Goal: Information Seeking & Learning: Understand process/instructions

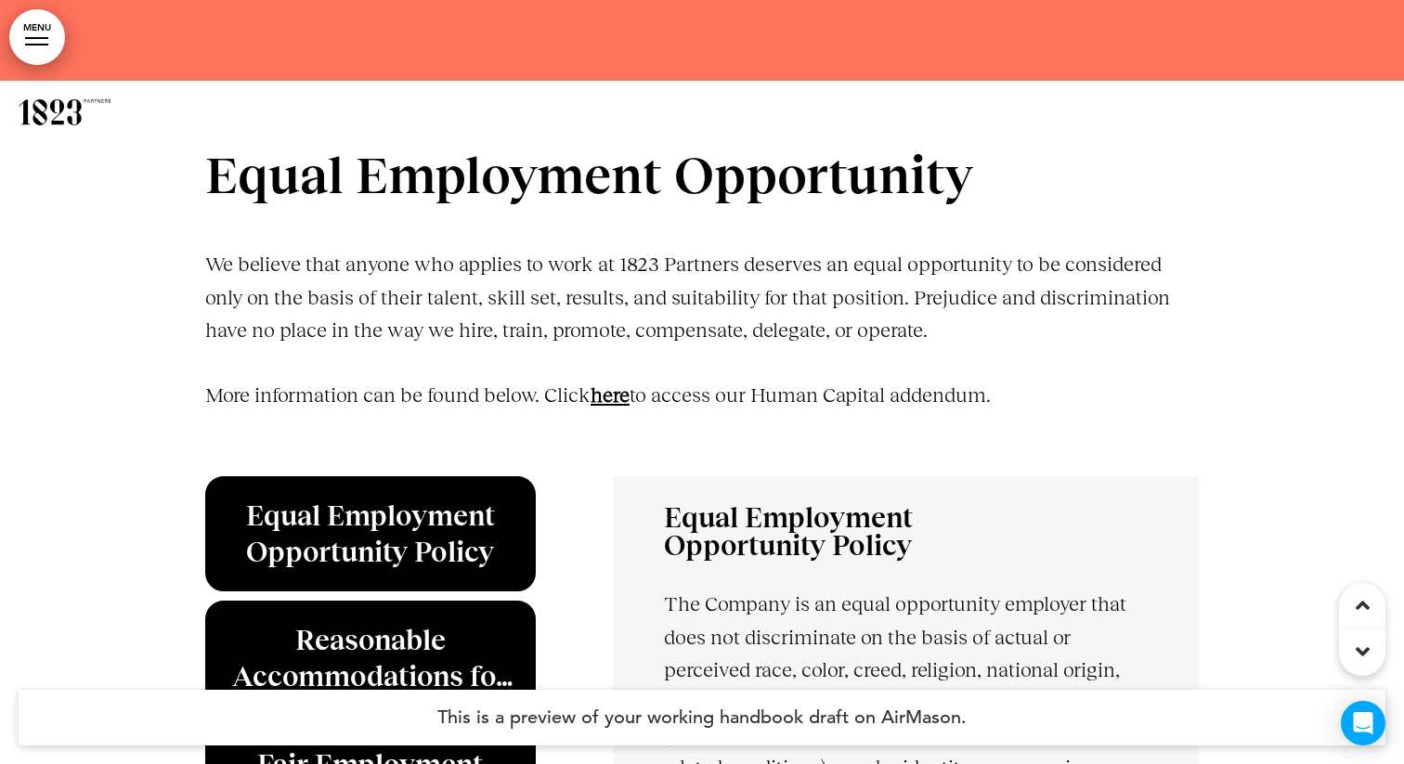
scroll to position [5064, 0]
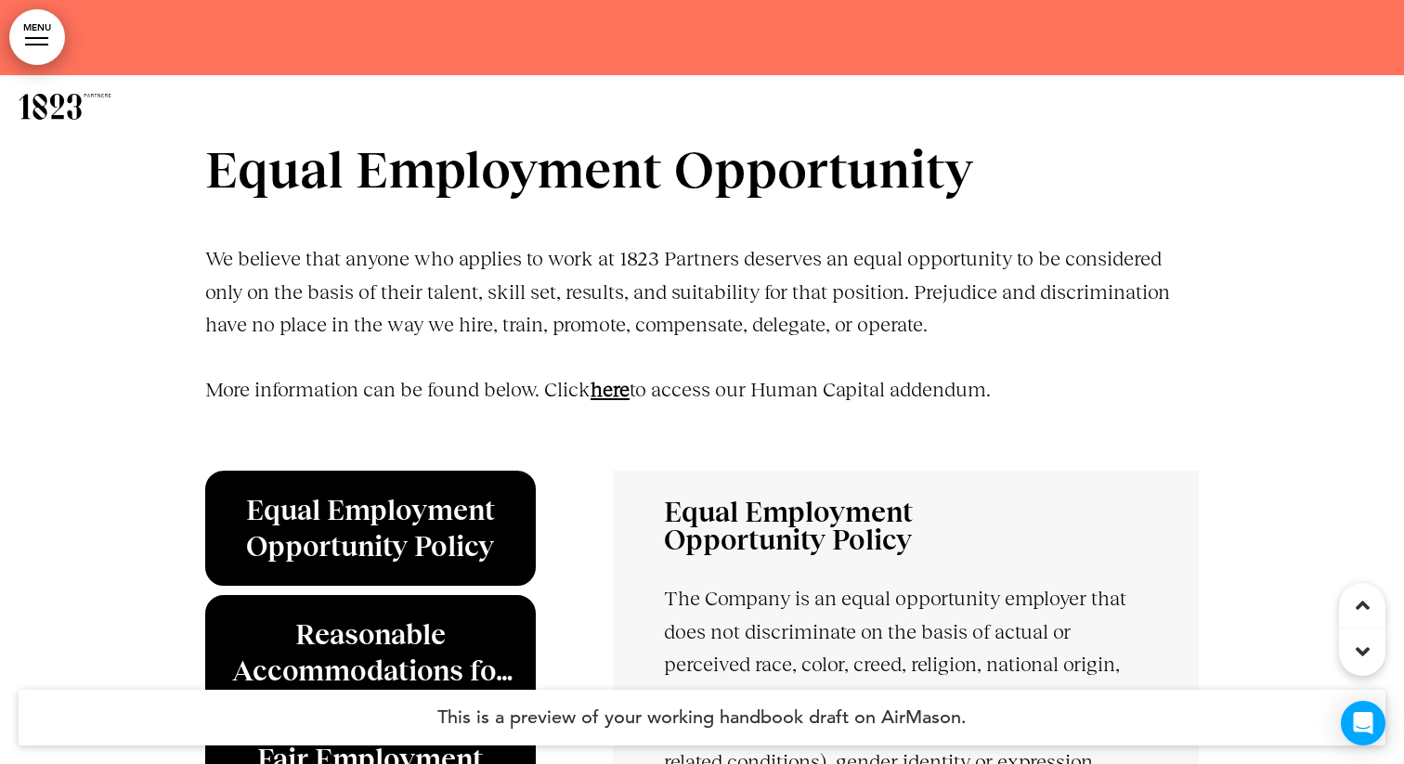
click at [617, 390] on link "﻿here" at bounding box center [610, 389] width 39 height 23
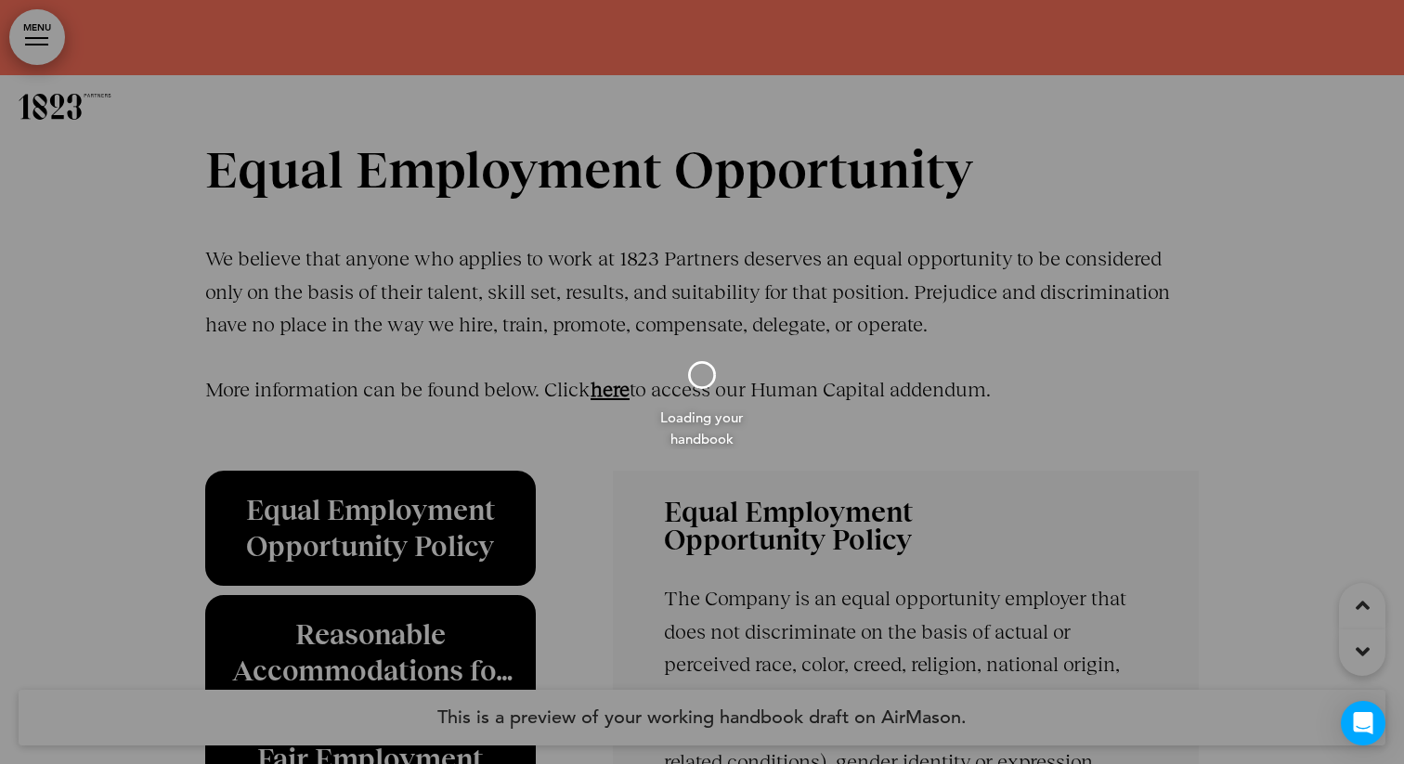
scroll to position [5319, 0]
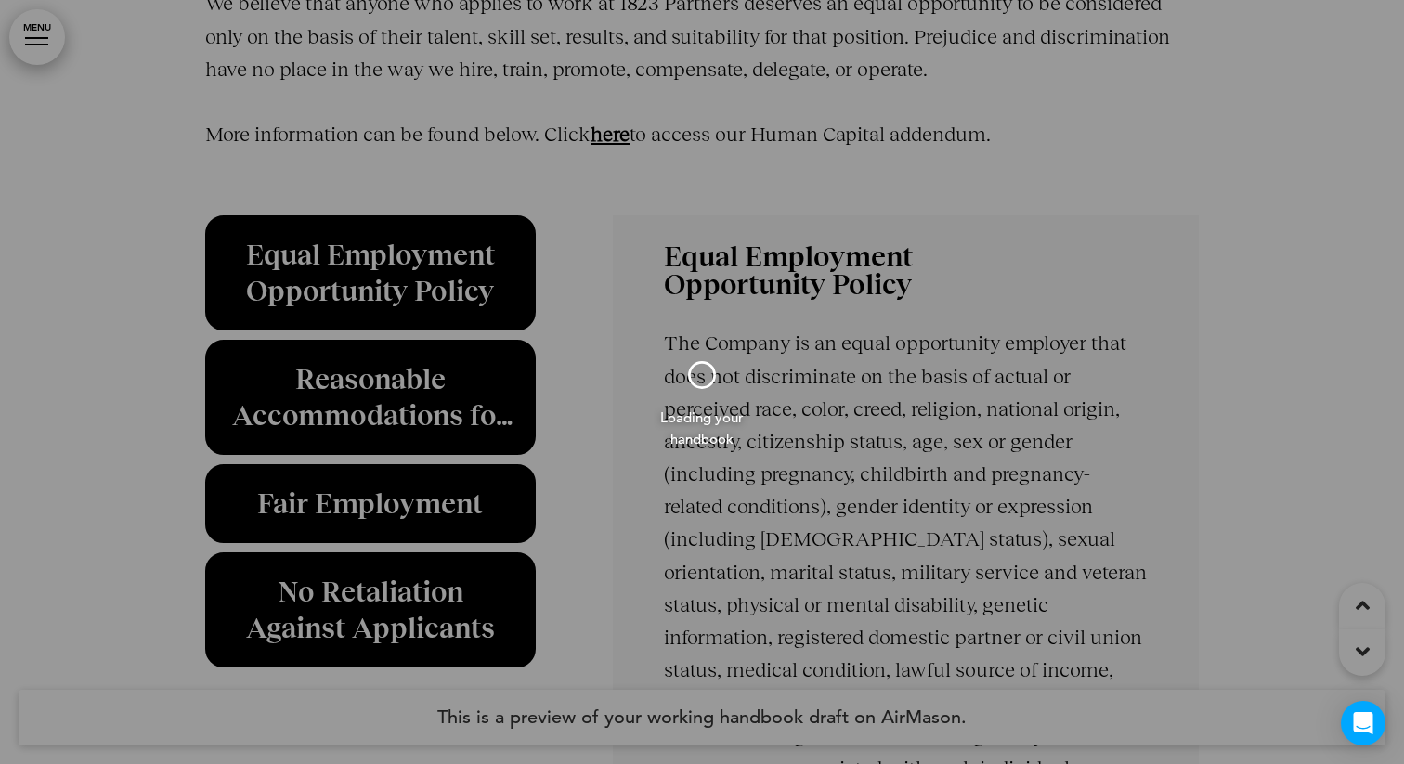
click at [746, 132] on div at bounding box center [702, 382] width 1404 height 764
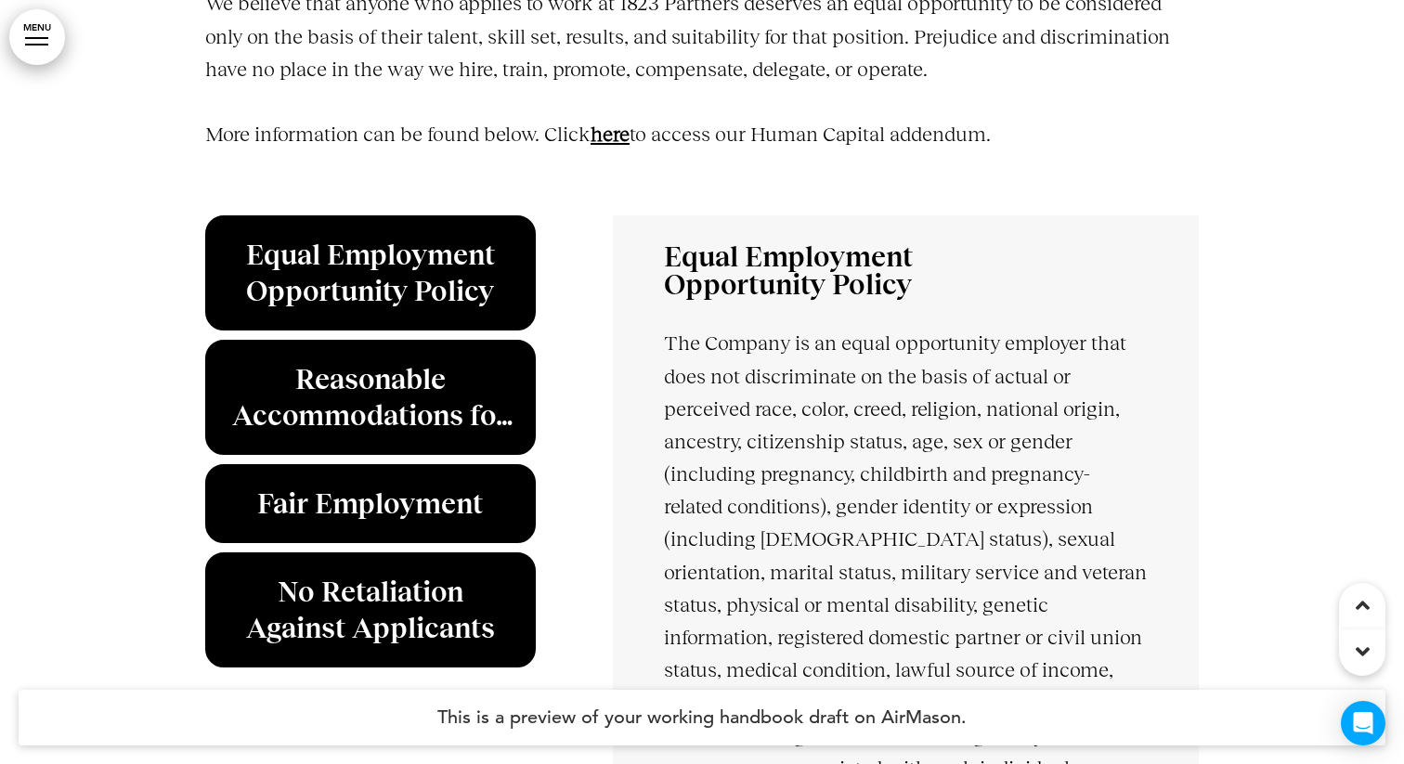
click at [688, 127] on p "More information can be found below. Click ﻿here to access our Human Capital ad…" at bounding box center [702, 150] width 994 height 65
click at [941, 105] on div "Equal Employment Opportunity We believe that anyone who applies to work at 1823…" at bounding box center [702, 35] width 994 height 293
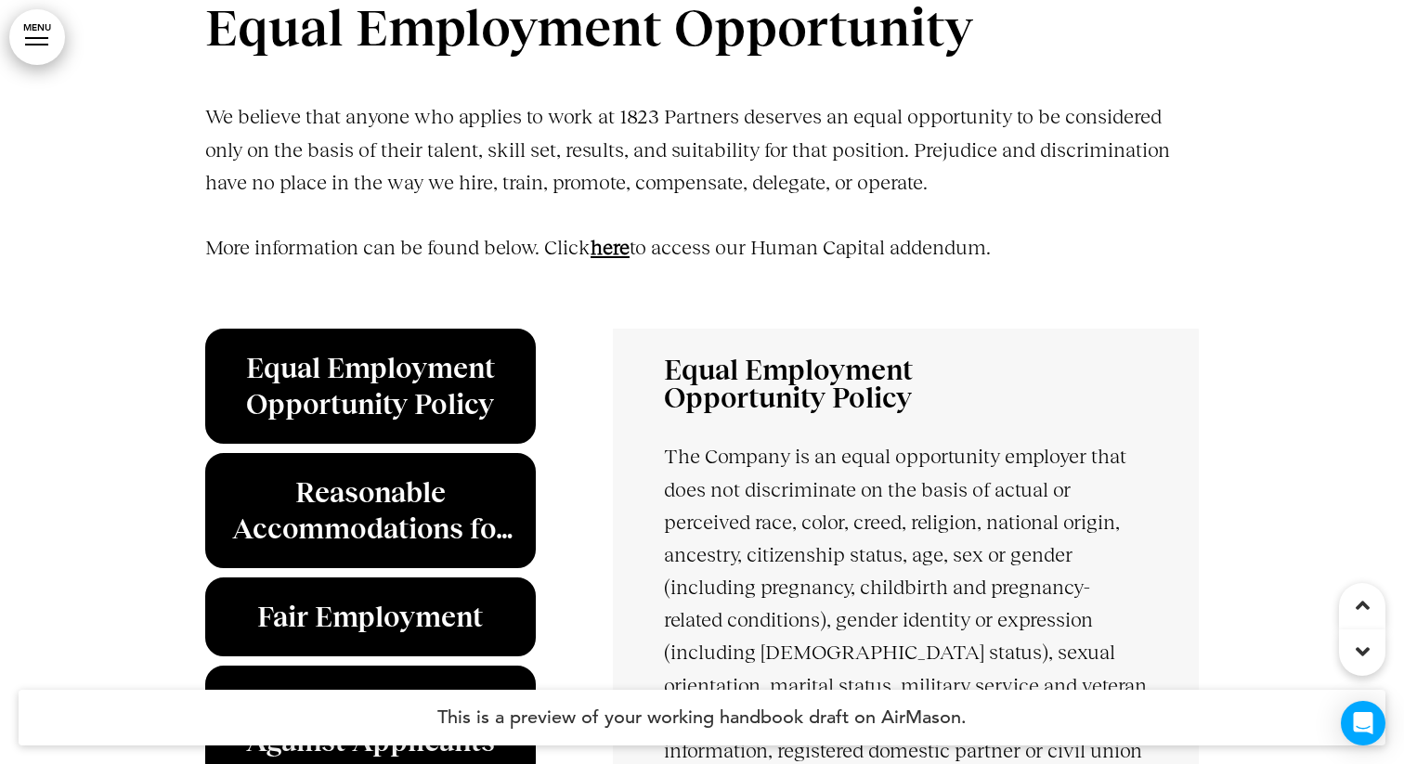
scroll to position [4854, 0]
